Goal: Browse casually

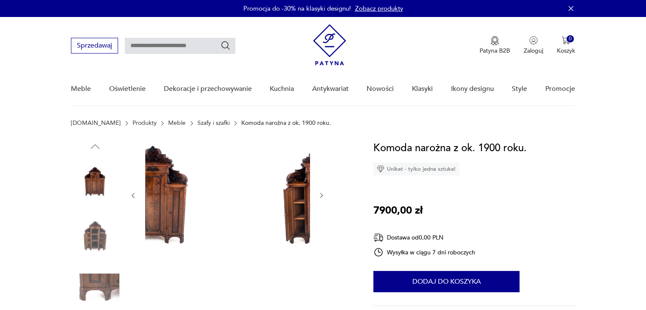
click at [191, 217] on img at bounding box center [154, 194] width 164 height 109
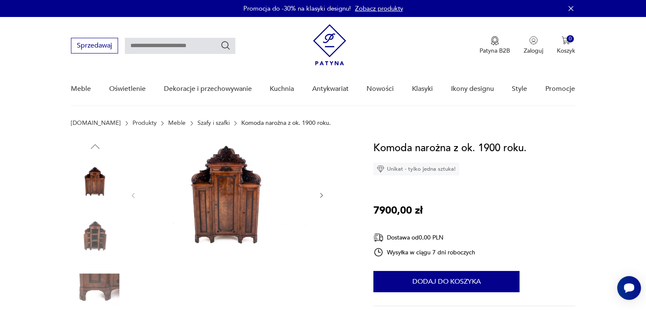
click at [94, 239] on img at bounding box center [95, 235] width 48 height 48
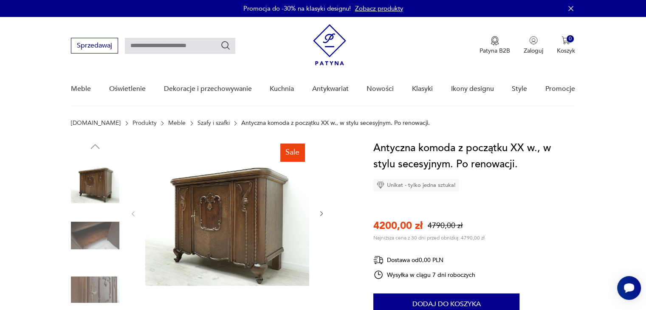
click at [102, 233] on img at bounding box center [95, 235] width 48 height 48
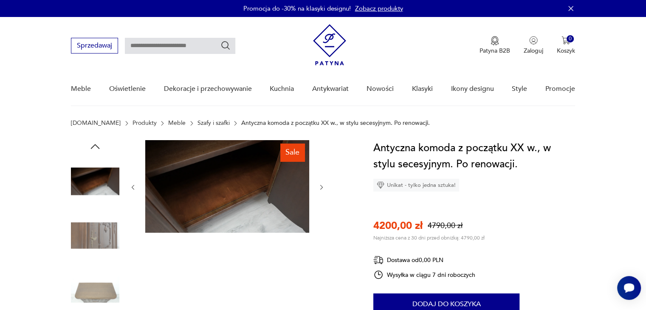
click at [99, 287] on img at bounding box center [95, 289] width 48 height 48
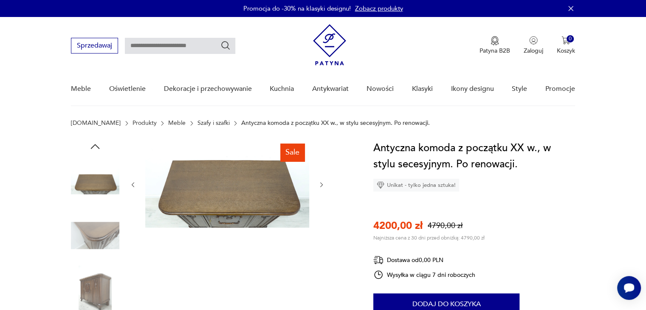
click at [100, 297] on img at bounding box center [95, 289] width 48 height 48
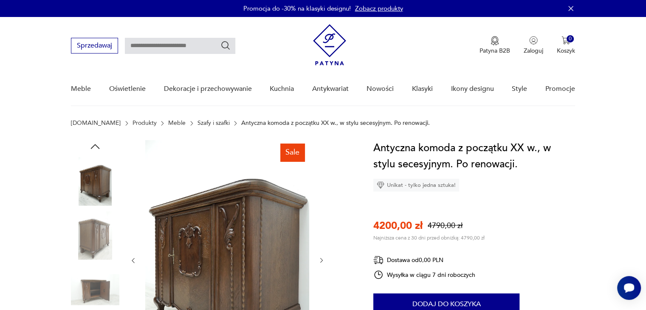
click at [100, 297] on img at bounding box center [95, 289] width 48 height 48
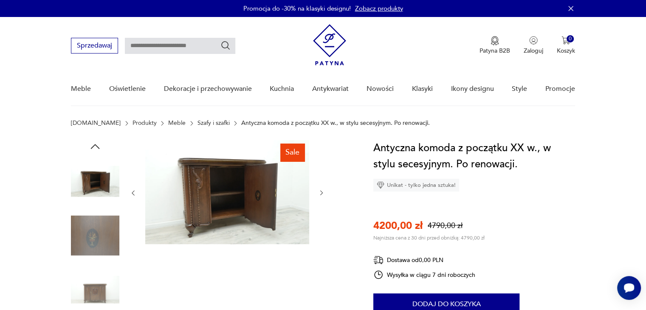
click at [229, 184] on img at bounding box center [227, 192] width 164 height 104
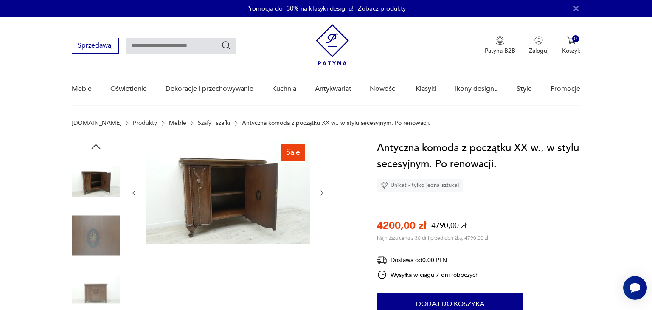
click at [0, 0] on div at bounding box center [0, 0] width 0 height 0
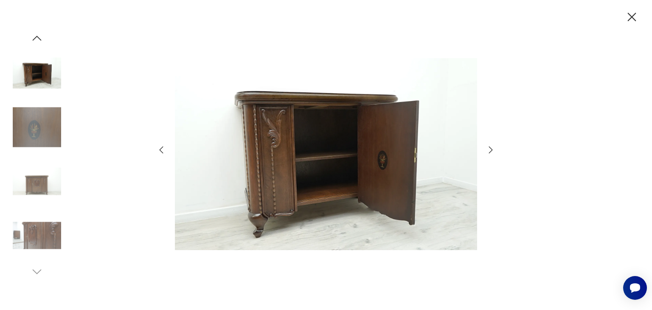
click at [51, 238] on img at bounding box center [37, 235] width 48 height 48
